Goal: Find specific page/section: Find specific page/section

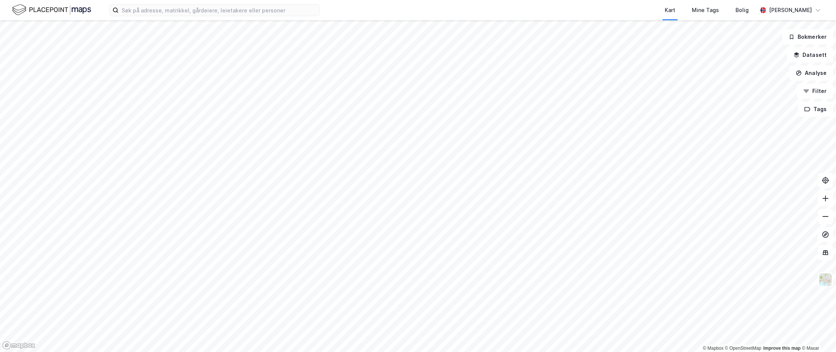
click at [179, 18] on div "Kart Mine Tags Bolig [PERSON_NAME]" at bounding box center [418, 10] width 836 height 20
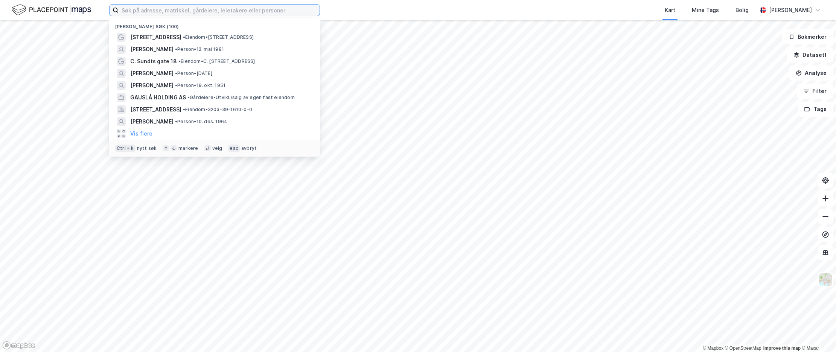
click at [183, 13] on input at bounding box center [219, 10] width 201 height 11
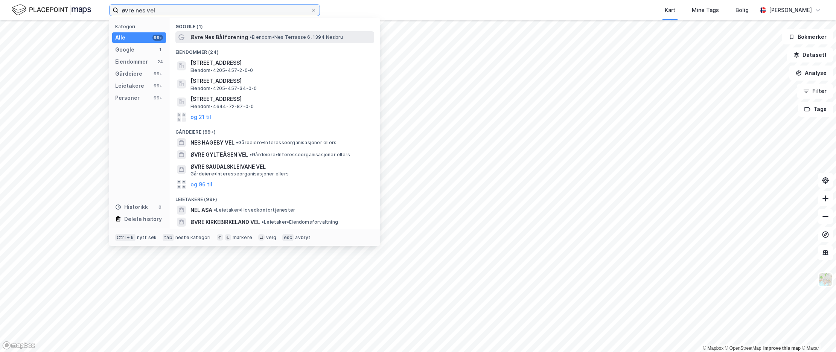
type input "øvre nes vel"
click at [249, 39] on span "•" at bounding box center [250, 37] width 2 height 6
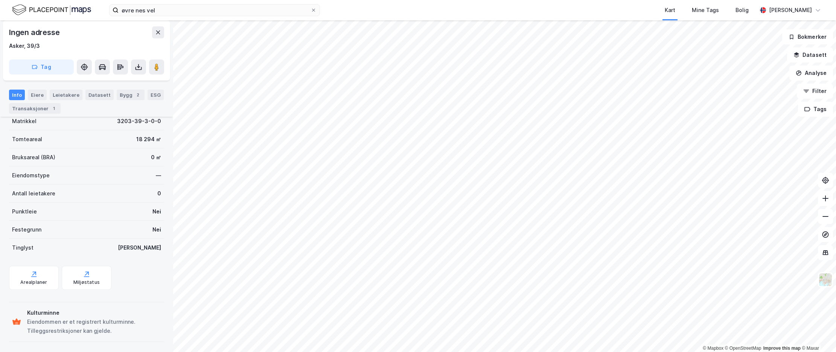
scroll to position [59, 0]
